Goal: Transaction & Acquisition: Purchase product/service

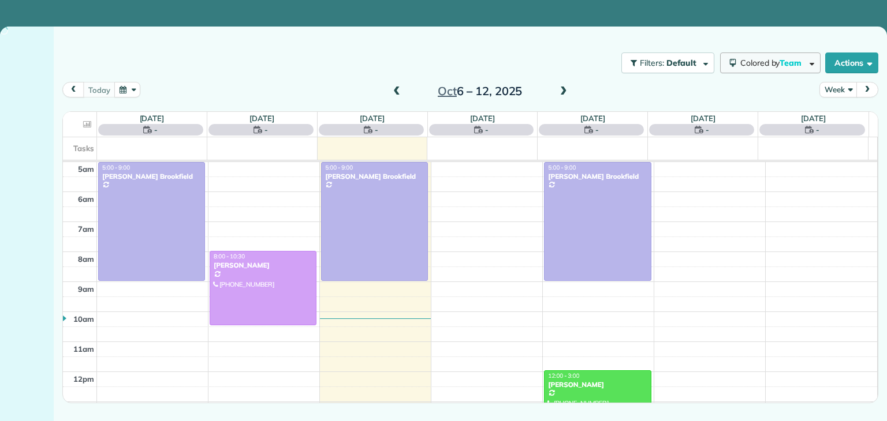
scroll to position [60, 0]
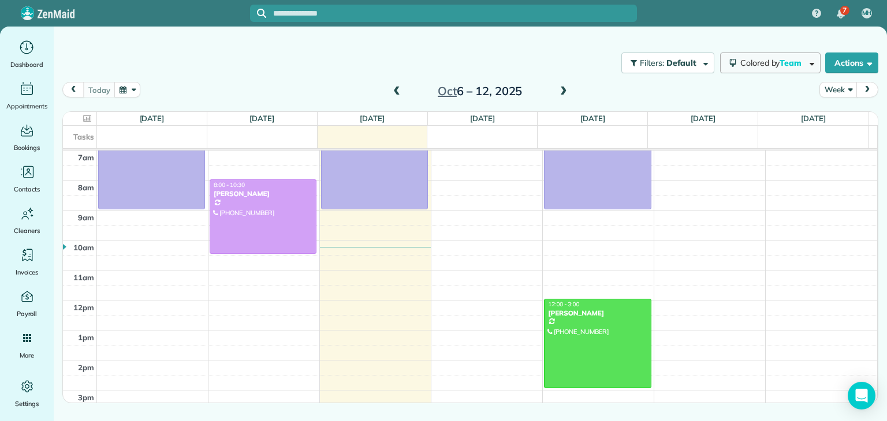
click at [754, 68] on button "Colored by Team" at bounding box center [770, 63] width 100 height 21
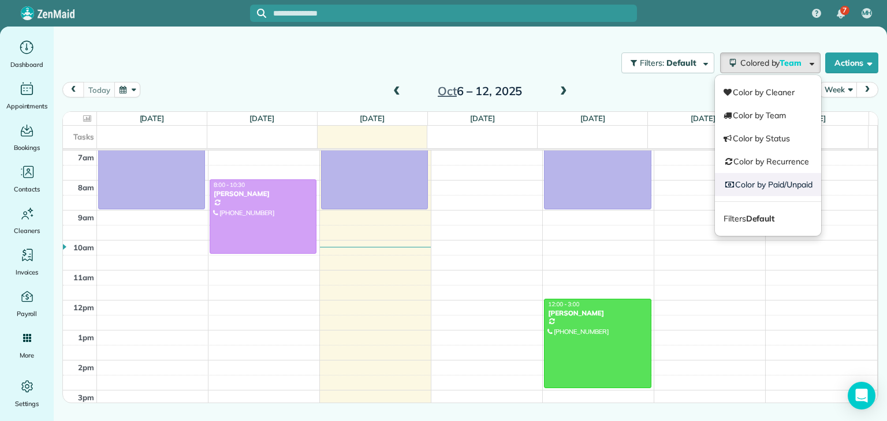
click at [763, 173] on link "Color by Paid/Unpaid" at bounding box center [768, 184] width 106 height 23
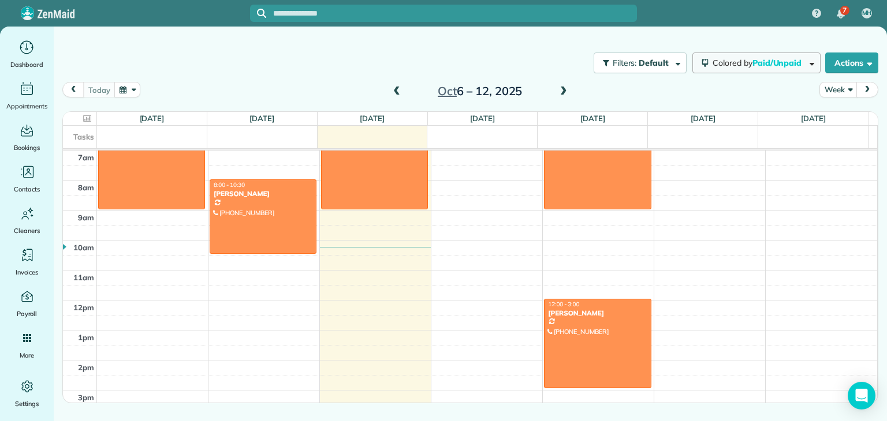
click at [762, 67] on span "Paid/Unpaid" at bounding box center [777, 63] width 51 height 10
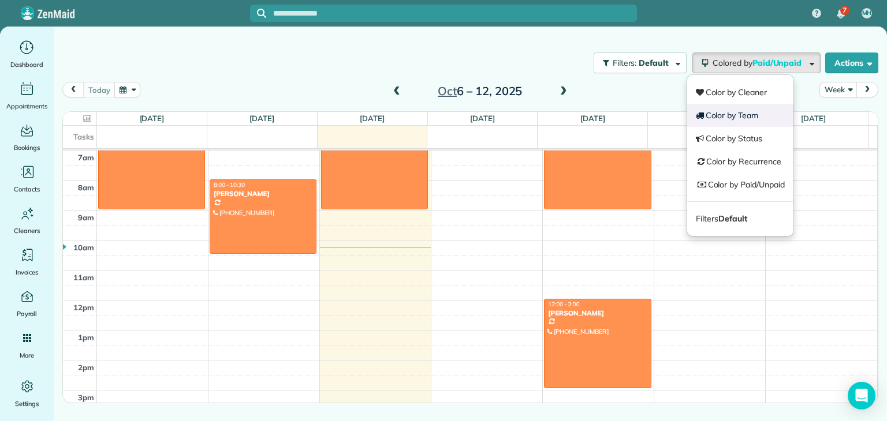
click at [755, 118] on link "Color by Team" at bounding box center [740, 115] width 106 height 23
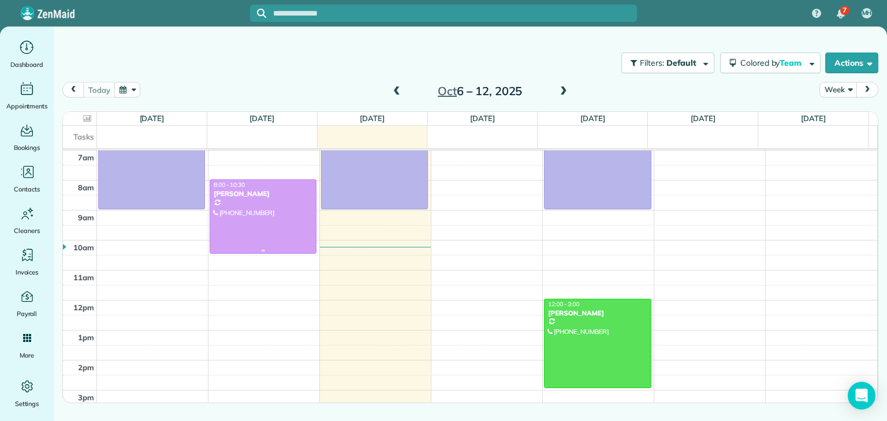
click at [294, 190] on div "[PERSON_NAME]" at bounding box center [263, 194] width 100 height 8
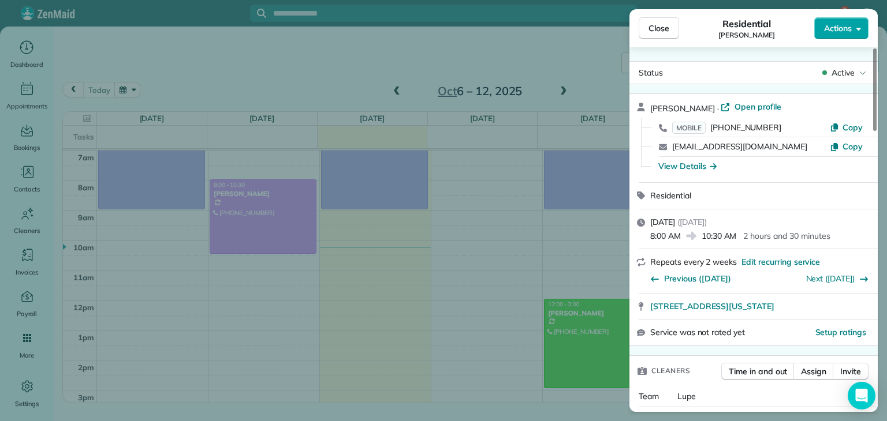
click at [850, 38] on button "Actions" at bounding box center [841, 28] width 54 height 22
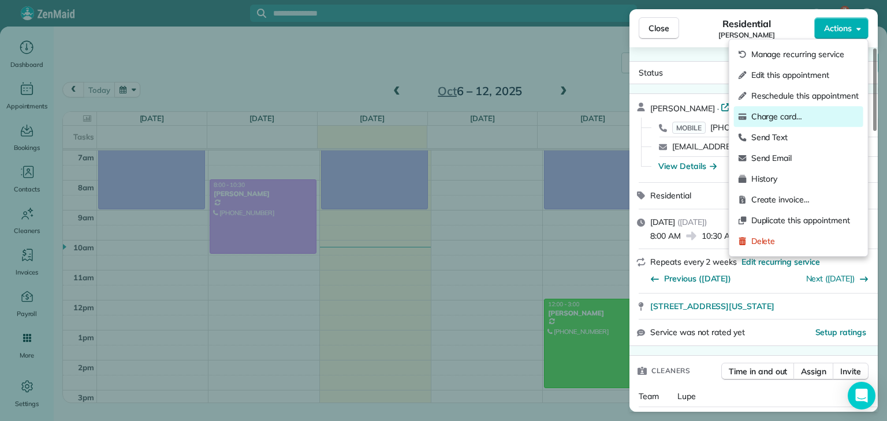
click at [788, 116] on span "Charge card…" at bounding box center [804, 117] width 107 height 12
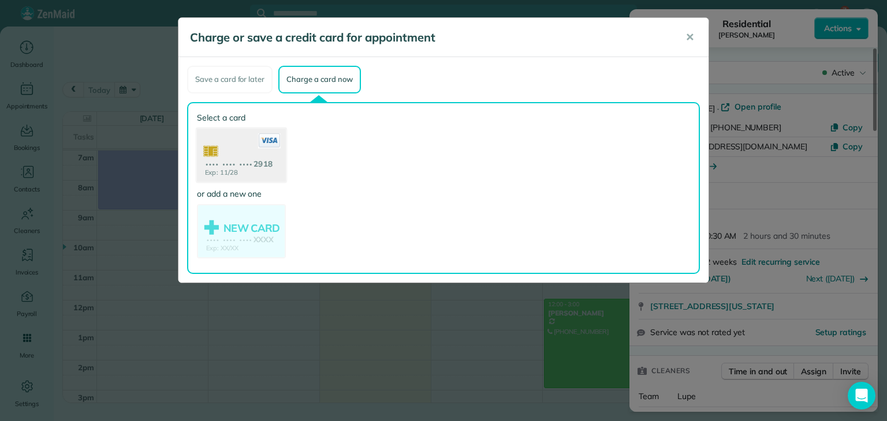
click at [238, 152] on use at bounding box center [241, 156] width 89 height 56
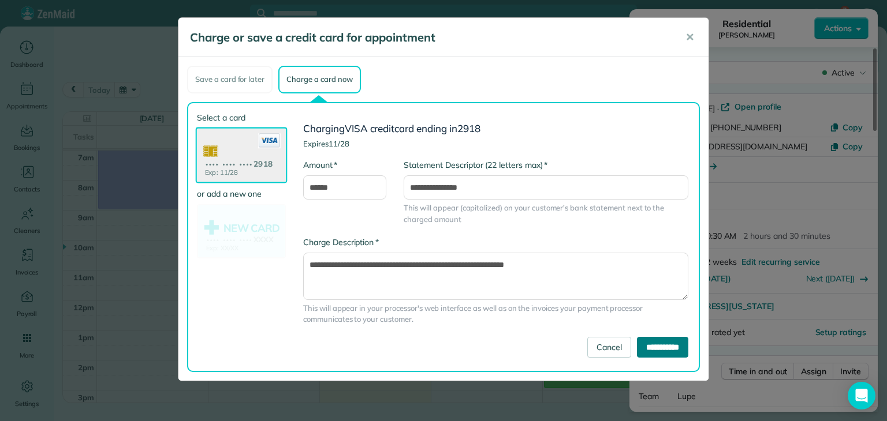
click at [659, 342] on input "**********" at bounding box center [662, 347] width 51 height 21
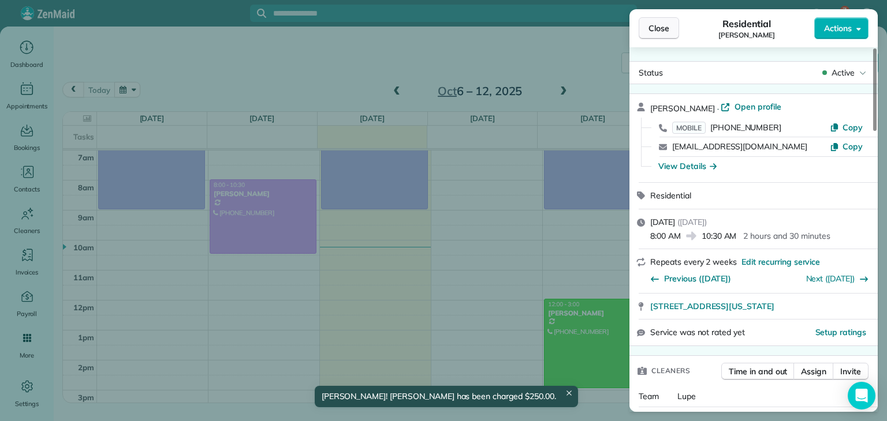
click at [655, 37] on button "Close" at bounding box center [659, 28] width 40 height 22
